Goal: Task Accomplishment & Management: Use online tool/utility

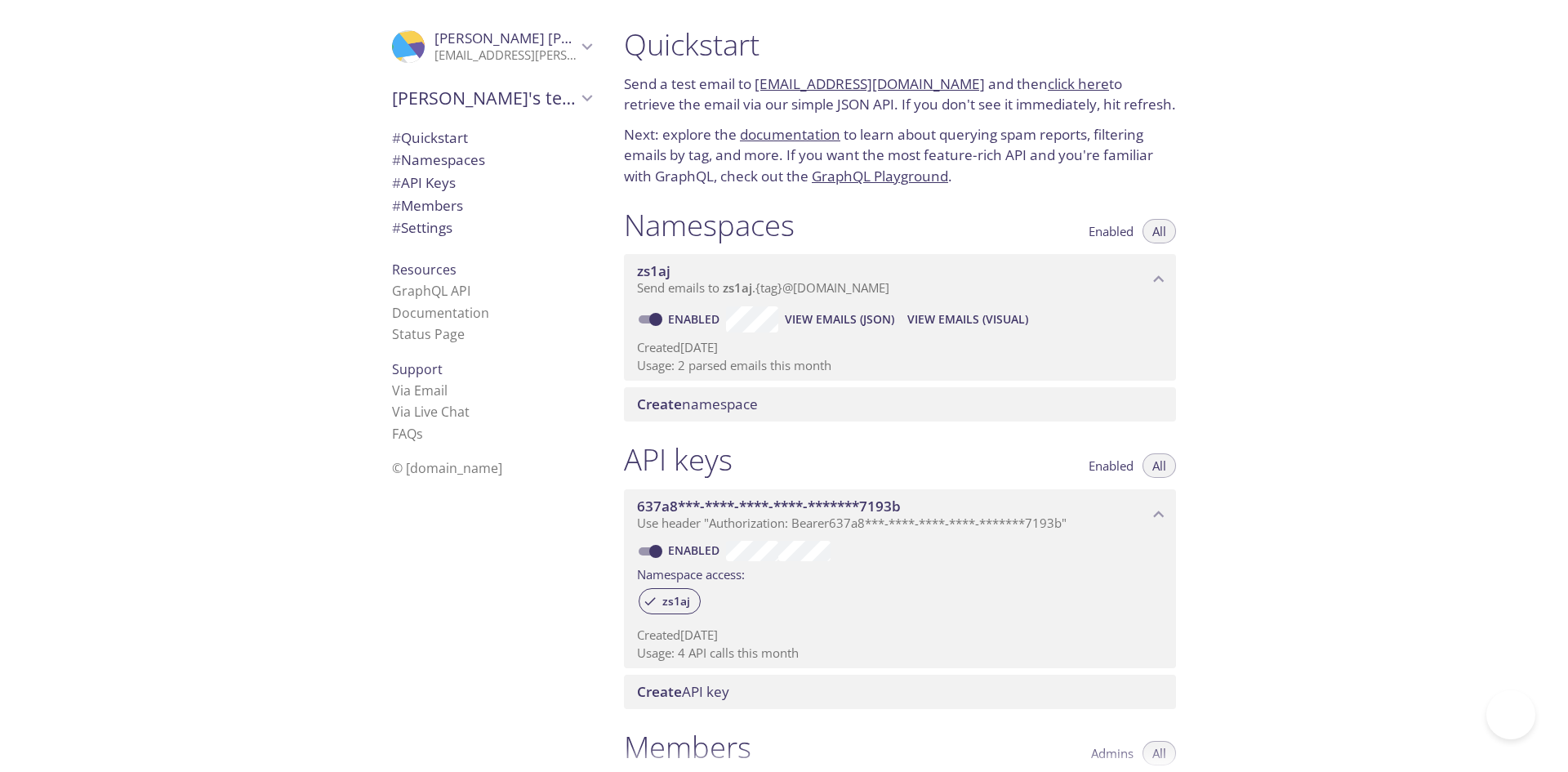
click at [194, 236] on div ".cls-1 { fill: #6d5ca8; } .cls-2 { fill: #3fc191; } .cls-3 { fill: #3b4752; } .…" at bounding box center [305, 386] width 611 height 772
click at [444, 710] on div ".cls-1 { fill: #6d5ca8; } .cls-2 { fill: #3fc191; } .cls-3 { fill: #3b4752; } .…" at bounding box center [488, 386] width 245 height 772
click at [428, 649] on div ".cls-1 { fill: #6d5ca8; } .cls-2 { fill: #3fc191; } .cls-3 { fill: #3b4752; } .…" at bounding box center [488, 386] width 245 height 772
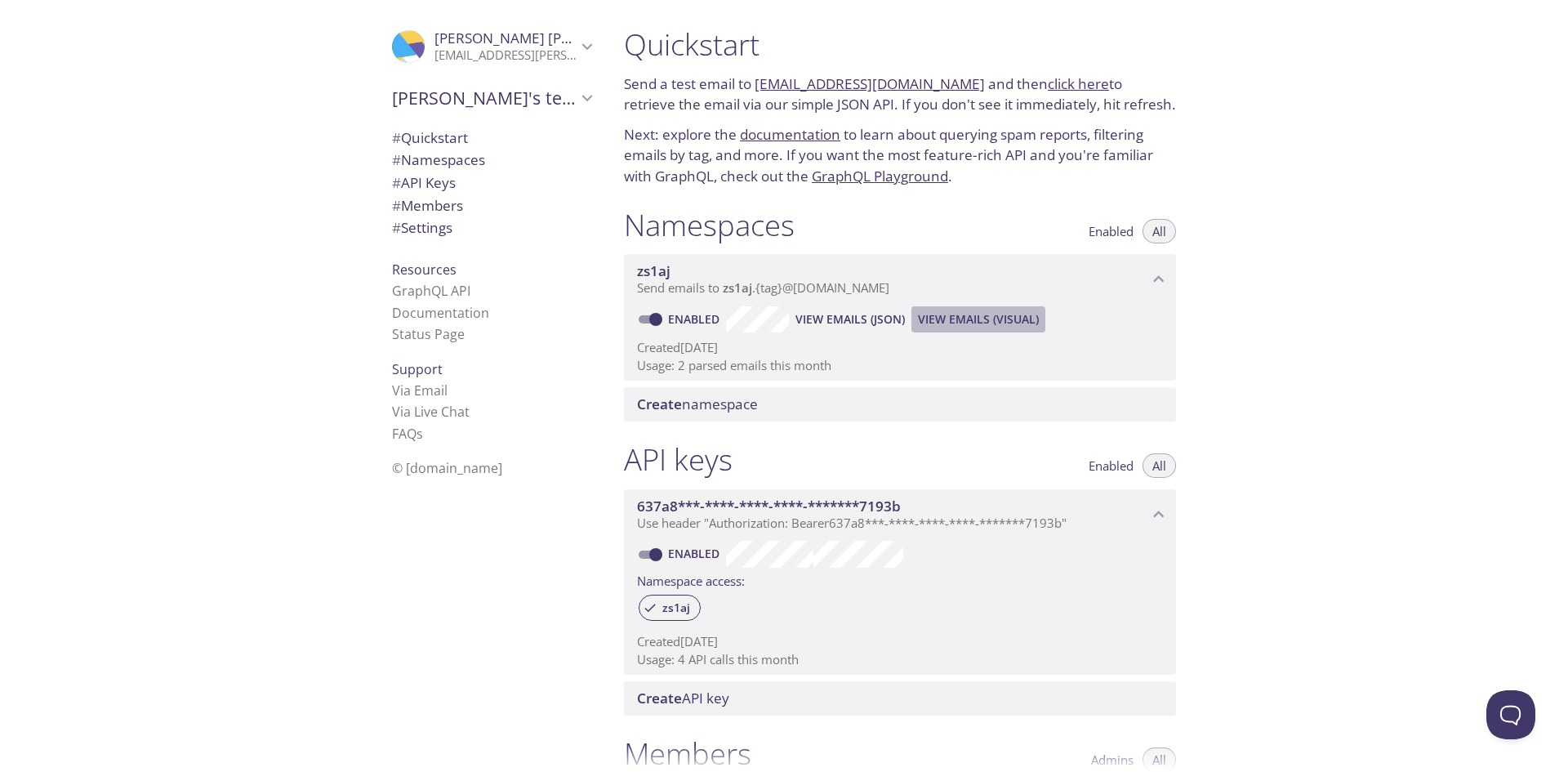
click at [958, 317] on span "View Emails (Visual)" at bounding box center [979, 319] width 121 height 20
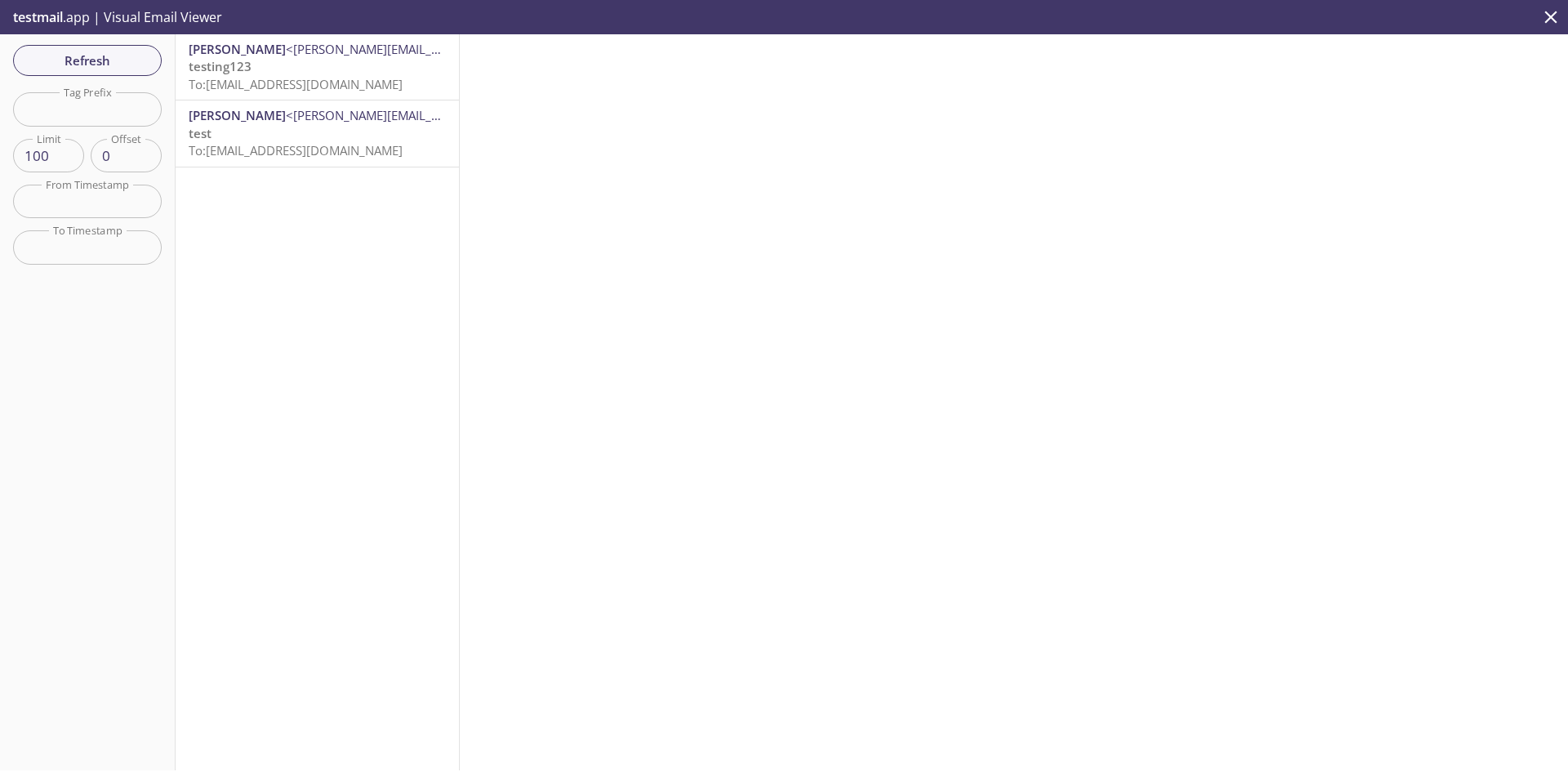
click at [331, 79] on span "To: [EMAIL_ADDRESS][DOMAIN_NAME]" at bounding box center [295, 84] width 214 height 16
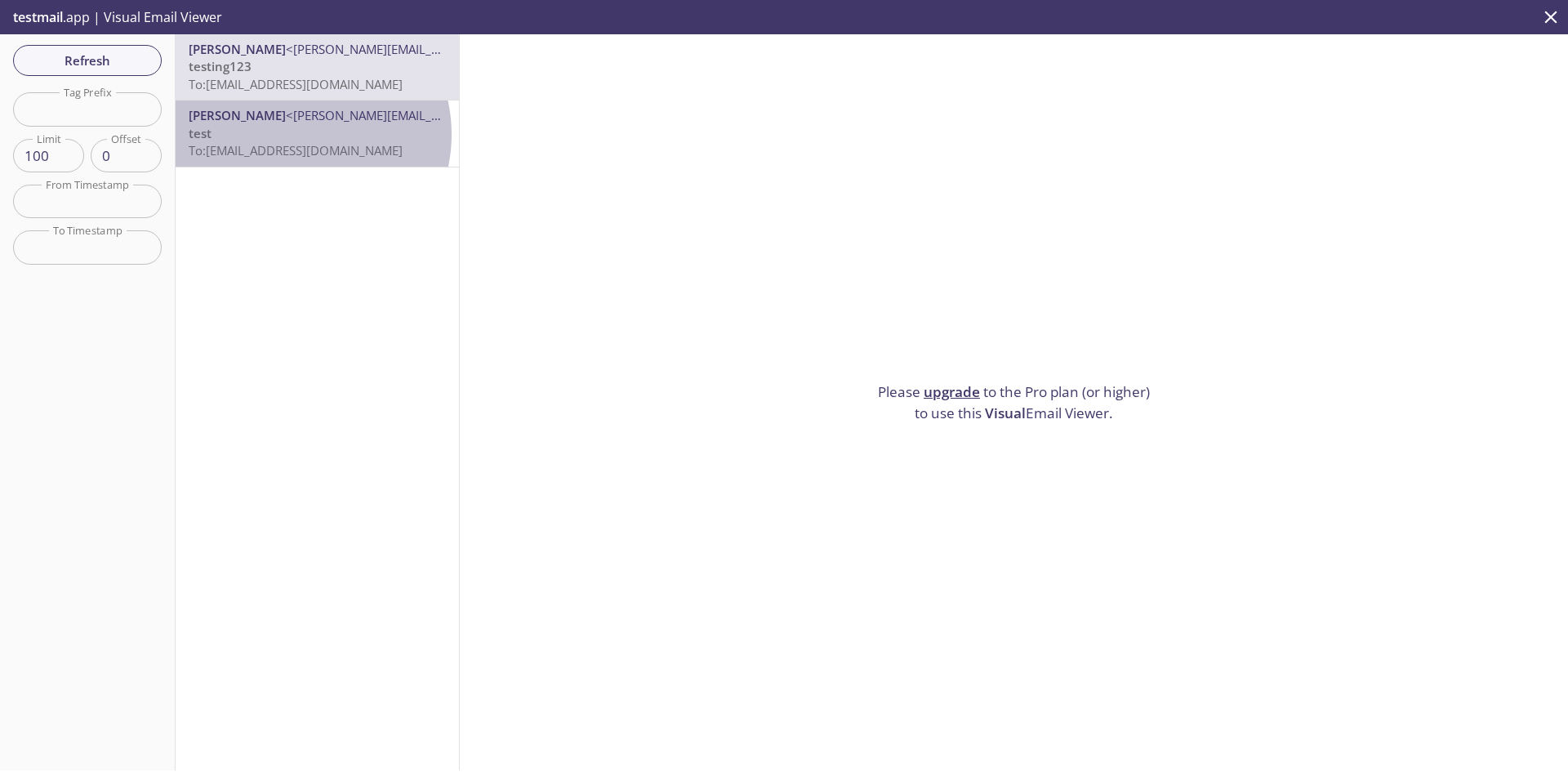
click at [296, 134] on p "test To: [EMAIL_ADDRESS][DOMAIN_NAME]" at bounding box center [317, 142] width 257 height 35
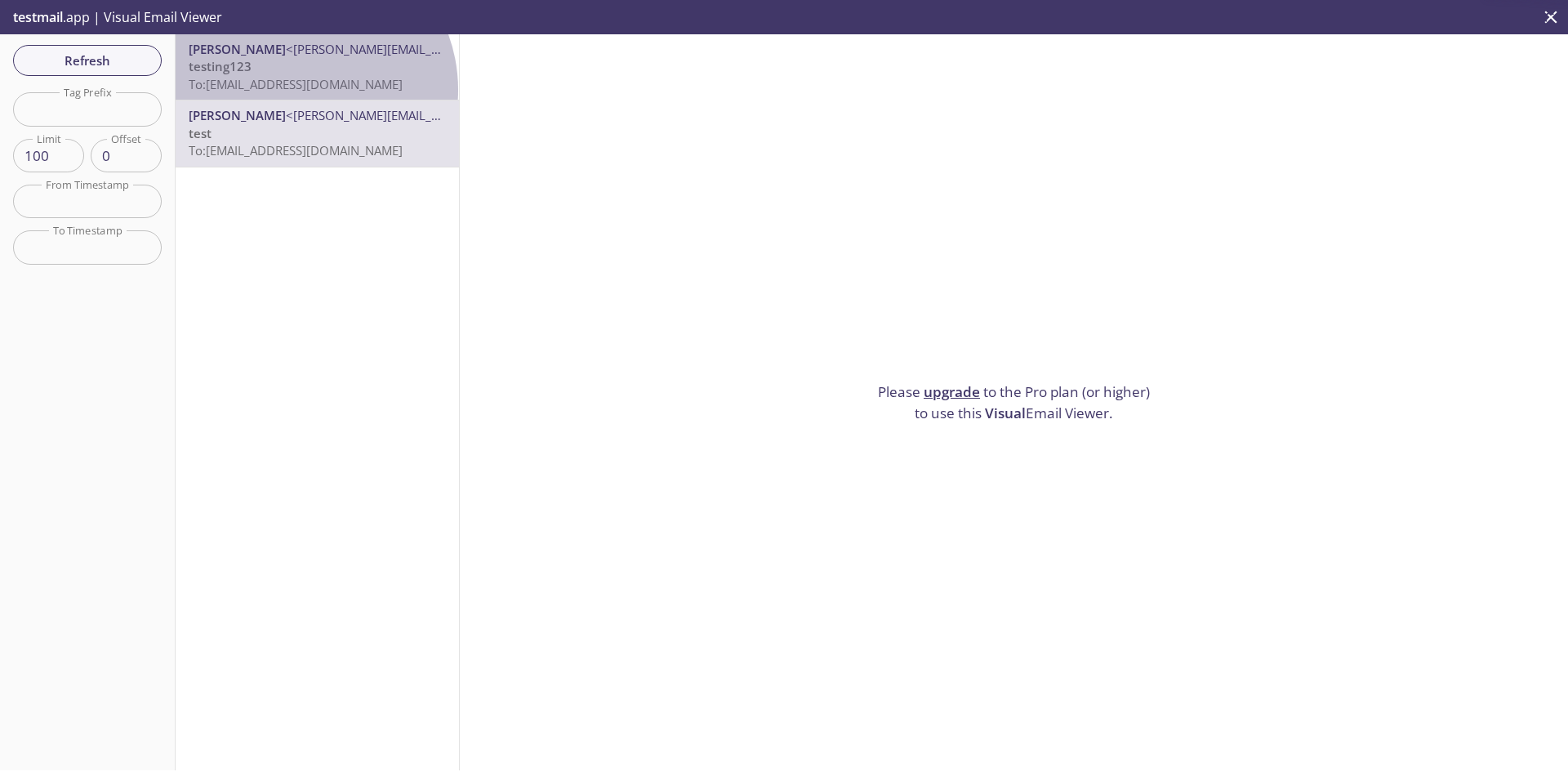
click at [298, 90] on span "To: [EMAIL_ADDRESS][DOMAIN_NAME]" at bounding box center [295, 84] width 214 height 16
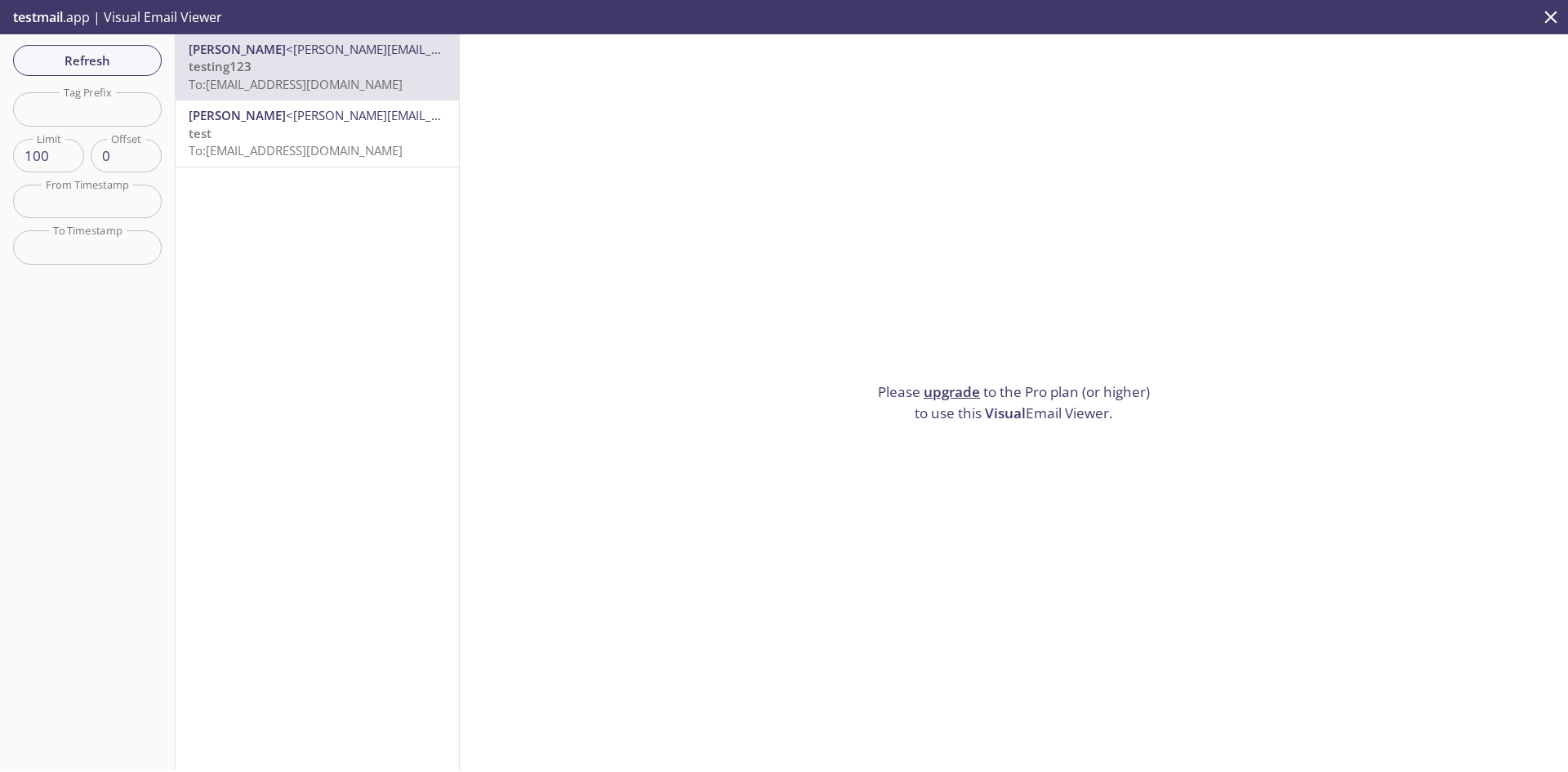
scroll to position [26, 0]
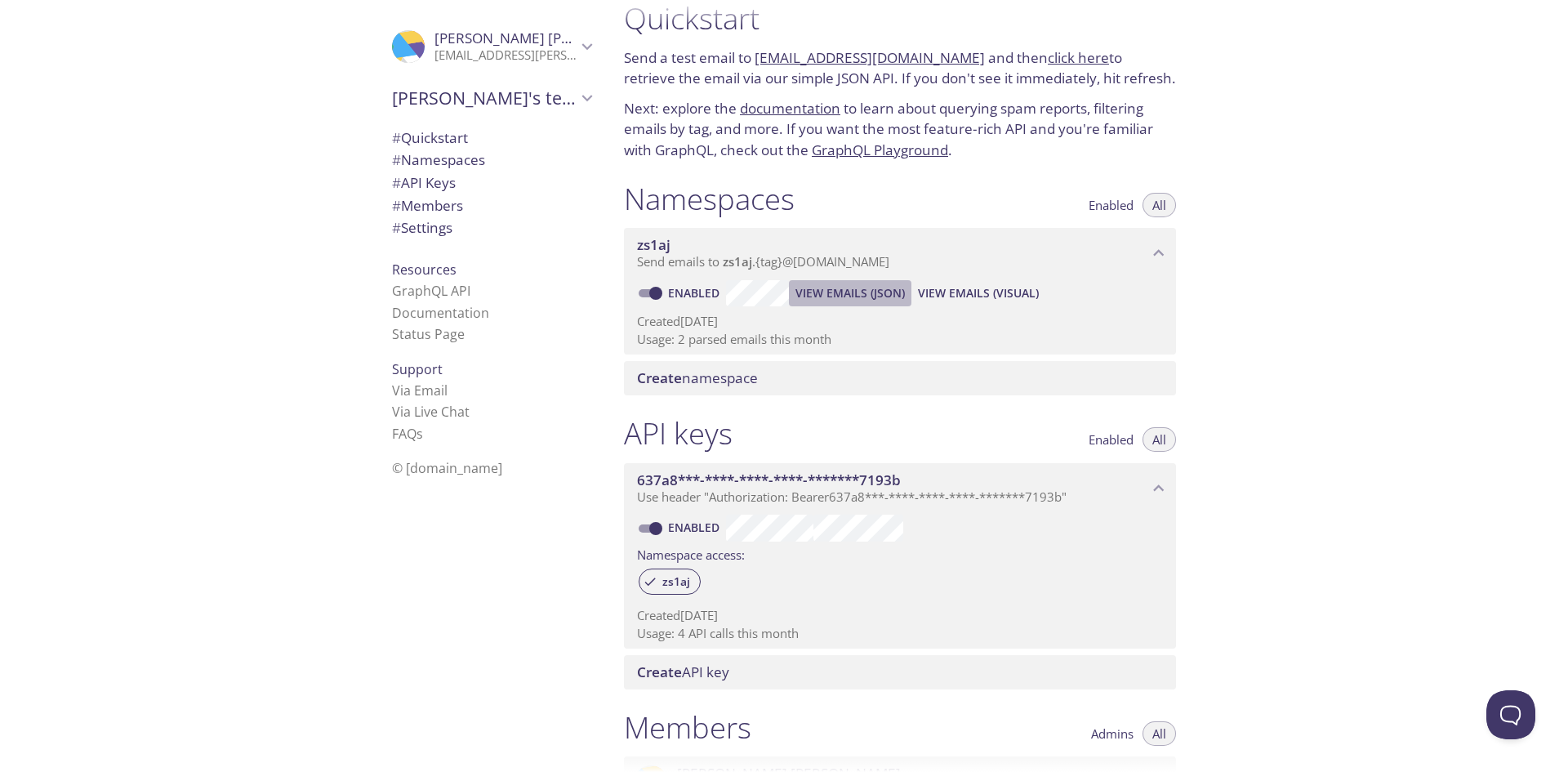
click at [869, 302] on span "View Emails (JSON)" at bounding box center [850, 293] width 109 height 20
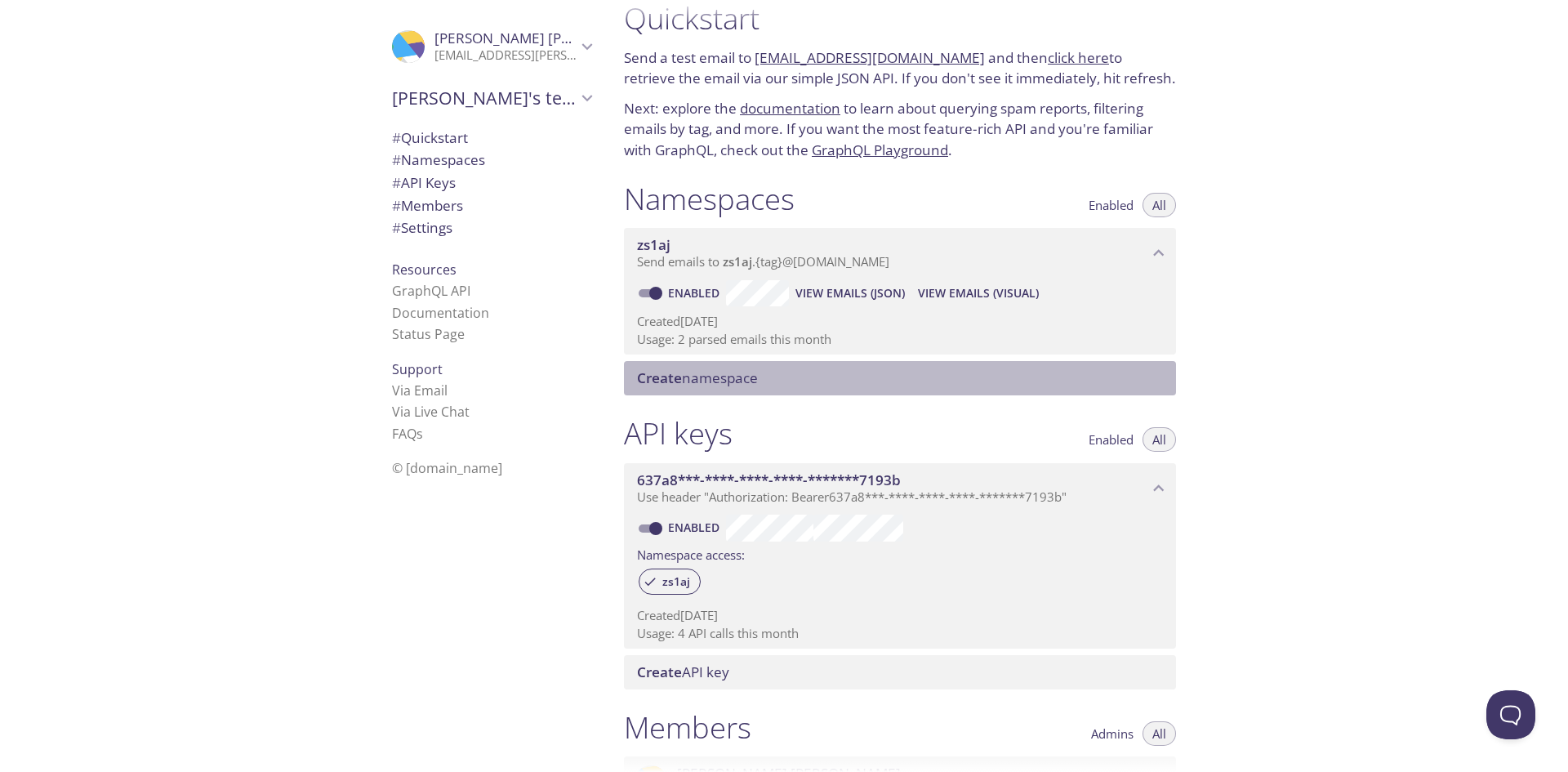
click at [682, 380] on span "Create namespace" at bounding box center [697, 378] width 121 height 19
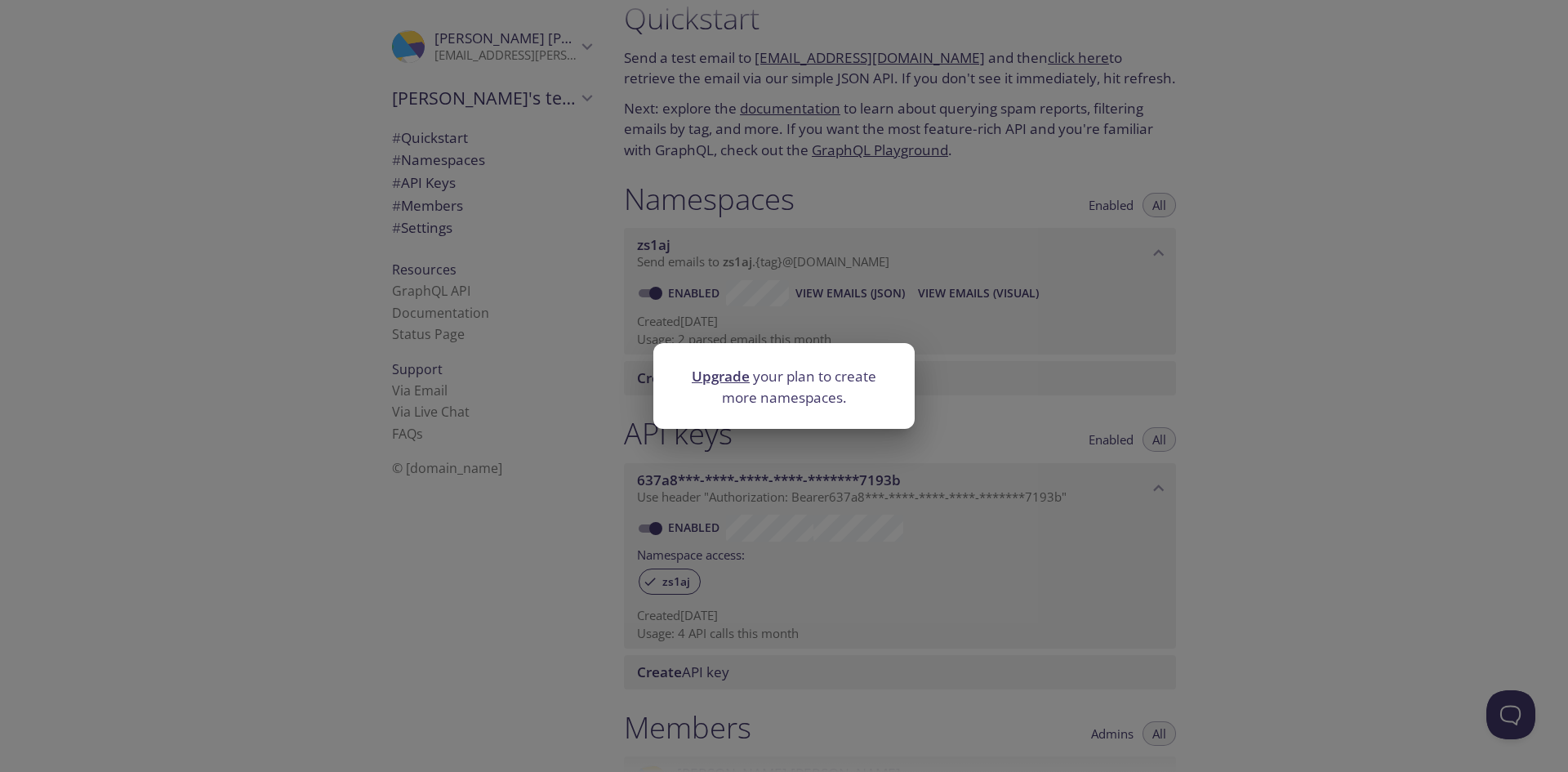
click at [425, 549] on div "Upgrade your plan to create more namespaces." at bounding box center [784, 386] width 1568 height 772
